Goal: Task Accomplishment & Management: Manage account settings

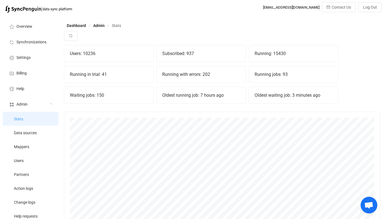
scroll to position [78, 0]
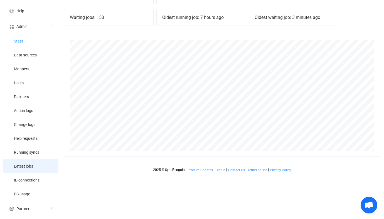
click at [34, 163] on li "Latest jobs" at bounding box center [31, 166] width 56 height 14
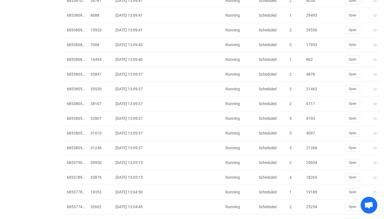
scroll to position [1187, 0]
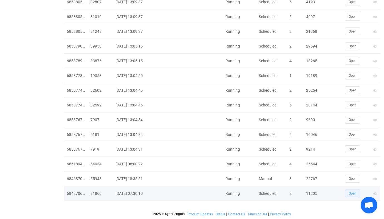
click at [347, 193] on button "Open" at bounding box center [352, 194] width 15 height 8
click at [316, 195] on div "11205" at bounding box center [312, 193] width 19 height 6
click at [307, 193] on div "11205" at bounding box center [312, 193] width 19 height 6
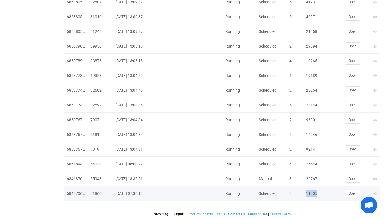
copy div "11205"
click at [315, 190] on td "11205" at bounding box center [312, 193] width 19 height 15
copy div "11205"
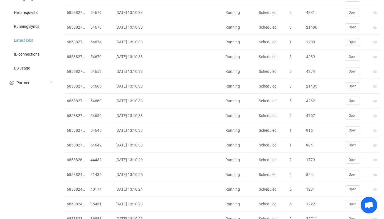
scroll to position [0, 0]
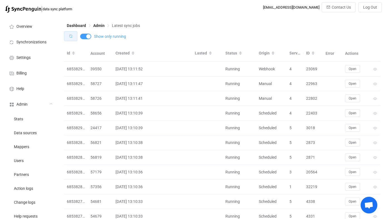
click at [75, 35] on button "button" at bounding box center [70, 36] width 13 height 10
click at [35, 157] on li "Users" at bounding box center [31, 160] width 56 height 14
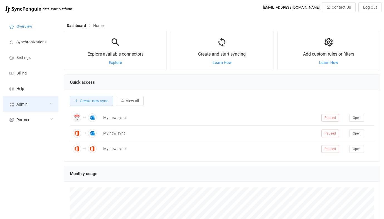
click at [42, 103] on div "Admin" at bounding box center [31, 104] width 56 height 16
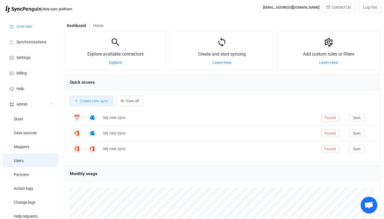
click at [35, 158] on li "Users" at bounding box center [31, 160] width 56 height 14
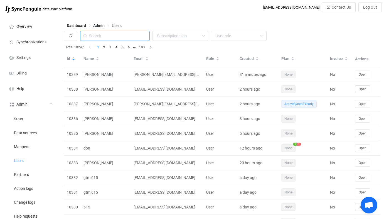
click at [118, 35] on input "text" at bounding box center [114, 36] width 69 height 10
paste input "[EMAIL_ADDRESS][DOMAIN_NAME]"
type input "[EMAIL_ADDRESS][DOMAIN_NAME]"
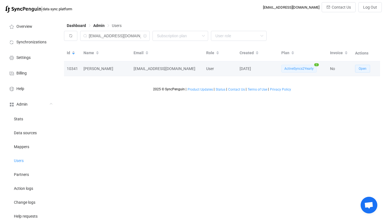
click at [359, 67] on span "Open" at bounding box center [362, 69] width 8 height 4
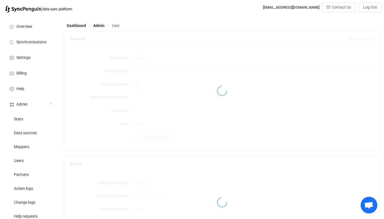
type input "[EMAIL_ADDRESS][DOMAIN_NAME]"
type input "[PERSON_NAME]"
type input "14"
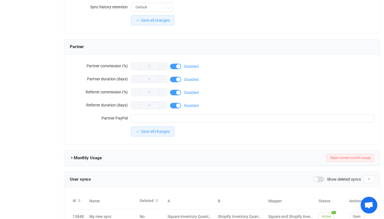
scroll to position [448, 0]
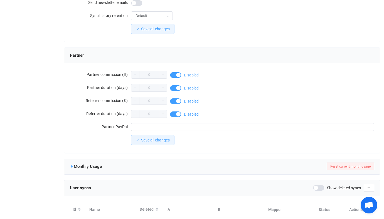
click at [73, 165] on icon at bounding box center [72, 167] width 4 height 4
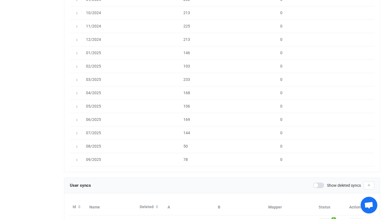
scroll to position [775, 0]
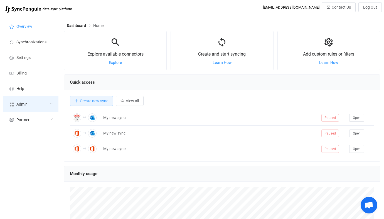
scroll to position [108, 316]
click at [36, 102] on div "Admin" at bounding box center [31, 104] width 56 height 16
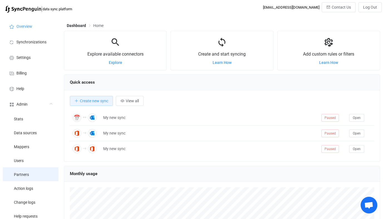
click at [37, 175] on li "Partners" at bounding box center [31, 174] width 56 height 14
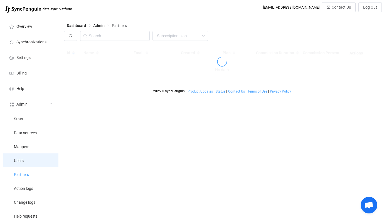
click at [37, 165] on li "Users" at bounding box center [31, 160] width 56 height 14
click at [123, 42] on div "None Single SingleYearly SinglePlus SinglePlusYearly Team TeamYearly TeamPlus T…" at bounding box center [222, 37] width 316 height 13
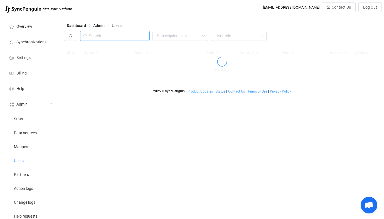
click at [124, 38] on input "text" at bounding box center [114, 36] width 69 height 10
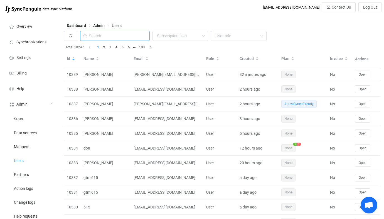
paste input "[EMAIL_ADDRESS][DOMAIN_NAME]"
type input "[EMAIL_ADDRESS][DOMAIN_NAME]"
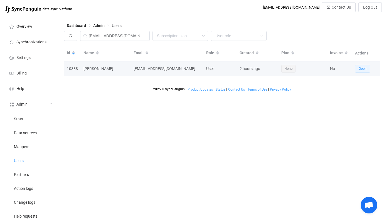
click at [355, 68] on button "Open" at bounding box center [362, 69] width 15 height 8
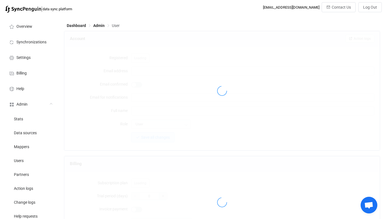
type input "[EMAIL_ADDRESS][DOMAIN_NAME]"
type input "[PERSON_NAME]"
type input "14"
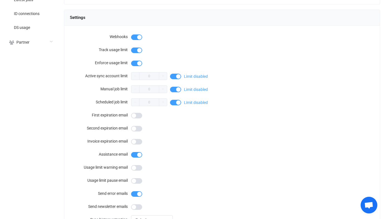
scroll to position [484, 0]
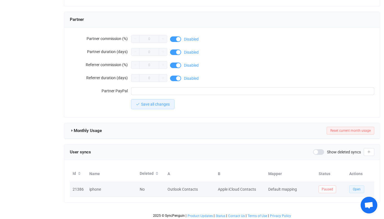
click at [355, 185] on button "Open" at bounding box center [356, 189] width 15 height 8
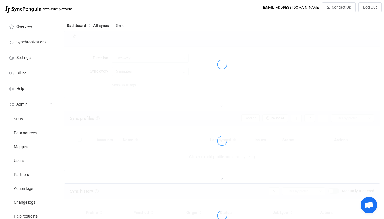
type input "10 minutes"
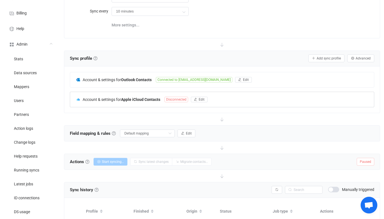
scroll to position [62, 0]
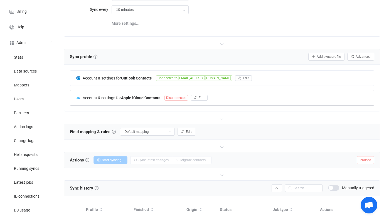
click at [161, 101] on div "Account & settings for Apple iCloud Contacts Disconnected Edit" at bounding box center [222, 97] width 304 height 15
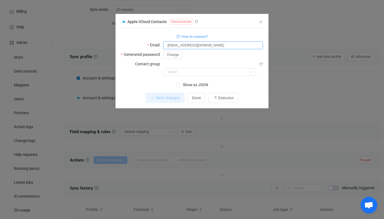
drag, startPoint x: 213, startPoint y: 44, endPoint x: 153, endPoint y: 47, distance: 60.4
click at [153, 47] on div "Email [EMAIL_ADDRESS][DOMAIN_NAME]" at bounding box center [192, 45] width 142 height 8
click at [201, 82] on span "Show as JSON" at bounding box center [194, 84] width 28 height 5
click at [180, 83] on input "Show as JSON" at bounding box center [180, 83] width 0 height 0
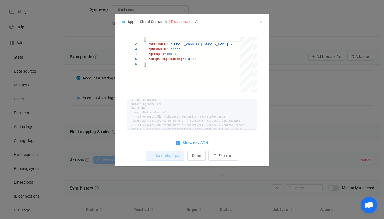
scroll to position [0, 0]
click at [190, 143] on span "Show as JSON" at bounding box center [194, 142] width 28 height 5
click at [180, 141] on input "Show as JSON" at bounding box center [180, 141] width 0 height 0
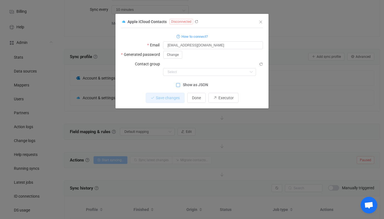
click at [196, 82] on span "Show as JSON" at bounding box center [194, 84] width 28 height 5
click at [180, 83] on input "Show as JSON" at bounding box center [180, 83] width 0 height 0
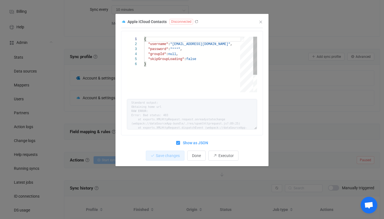
click at [209, 64] on div "}" at bounding box center [194, 64] width 100 height 5
click at [79, 82] on div "Apple iCloud Contacts Disconnected 1 2 3 4 5 6 { "username" : "[EMAIL_ADDRESS][…" at bounding box center [192, 109] width 384 height 219
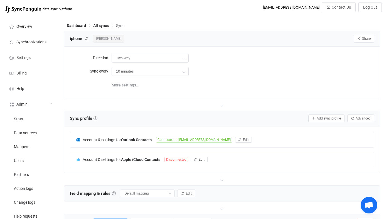
click at [99, 40] on span "[PERSON_NAME]" at bounding box center [108, 39] width 31 height 8
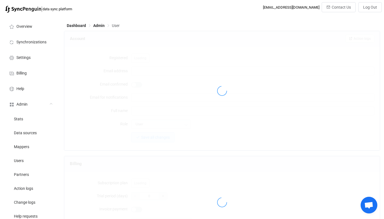
type input "[EMAIL_ADDRESS][DOMAIN_NAME]"
type input "[PERSON_NAME]"
type input "14"
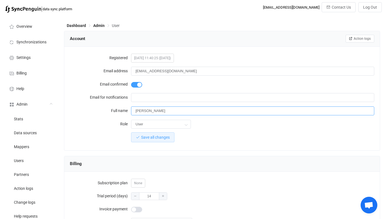
click at [143, 113] on input "[PERSON_NAME]" at bounding box center [252, 110] width 243 height 9
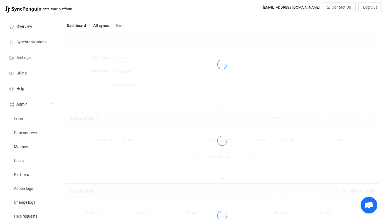
type input "10 minutes"
